Goal: Navigation & Orientation: Find specific page/section

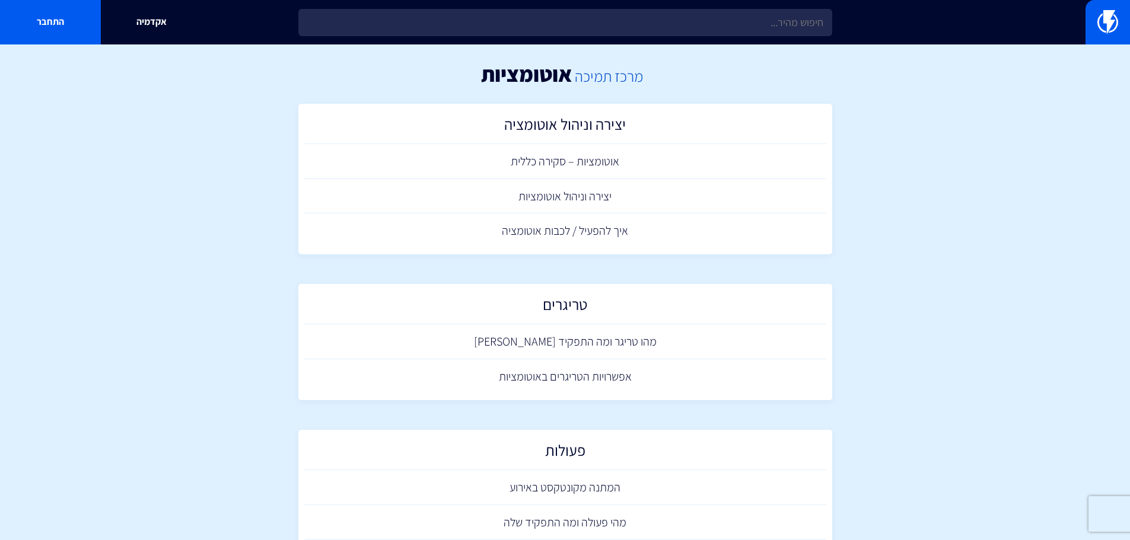
click at [603, 74] on link "מרכז תמיכה" at bounding box center [609, 76] width 68 height 20
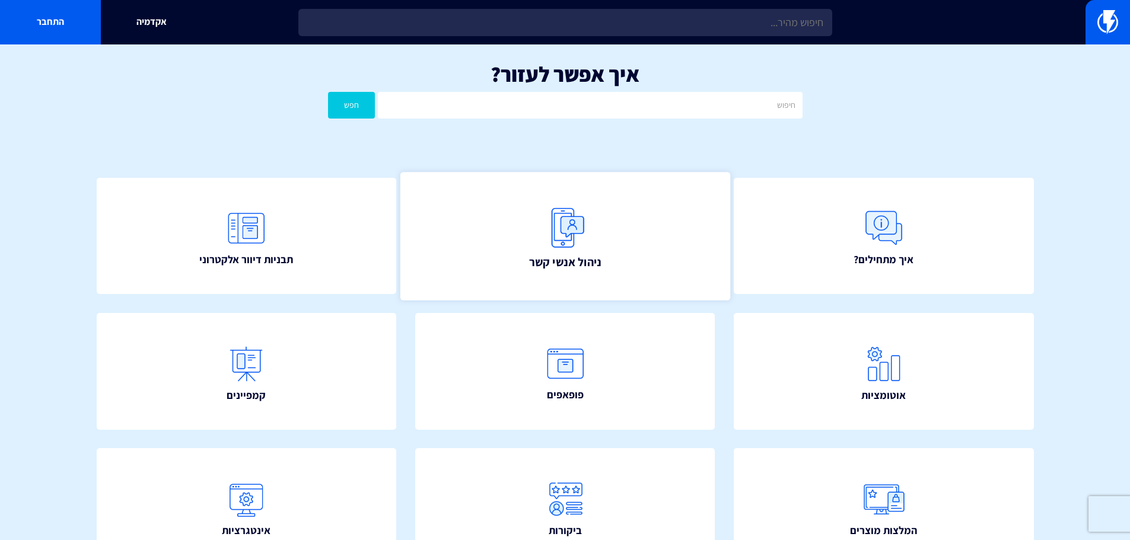
click at [633, 231] on link "ניהול אנשי קשר" at bounding box center [565, 236] width 330 height 128
